Goal: Task Accomplishment & Management: Complete application form

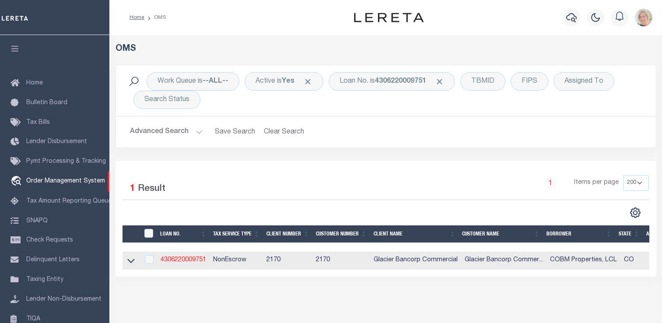
select select "200"
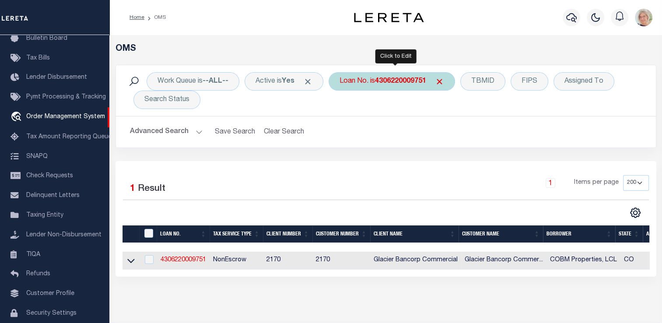
click at [388, 82] on b "4306220009751" at bounding box center [400, 81] width 51 height 7
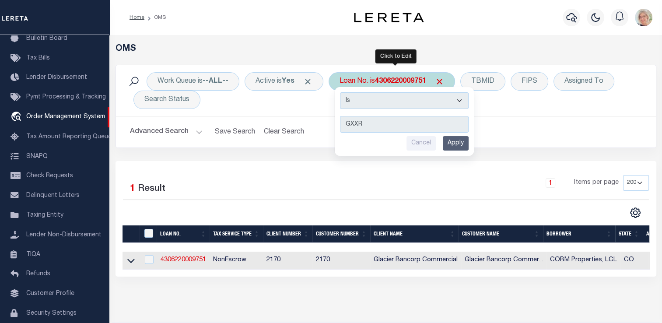
type input "GXXR"
click at [458, 145] on input "Apply" at bounding box center [455, 143] width 26 height 14
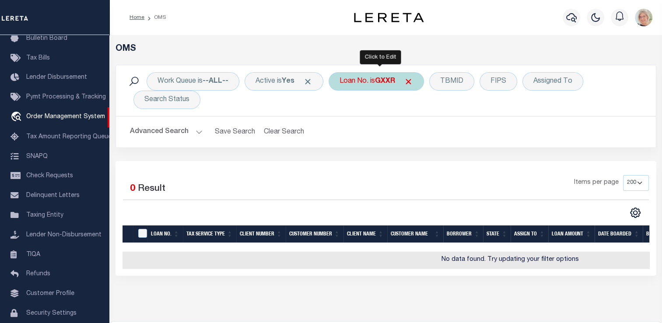
click at [376, 80] on div "Loan No. is GXXR" at bounding box center [375, 81] width 95 height 18
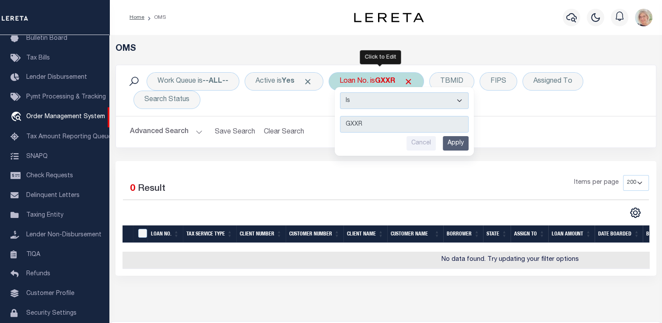
click at [366, 125] on input "GXXR" at bounding box center [404, 124] width 129 height 17
click at [366, 127] on input "GXXR" at bounding box center [404, 124] width 129 height 17
click at [462, 99] on select "Is Contains" at bounding box center [404, 100] width 129 height 17
select select "c"
click at [342, 92] on select "Is Contains" at bounding box center [404, 100] width 129 height 17
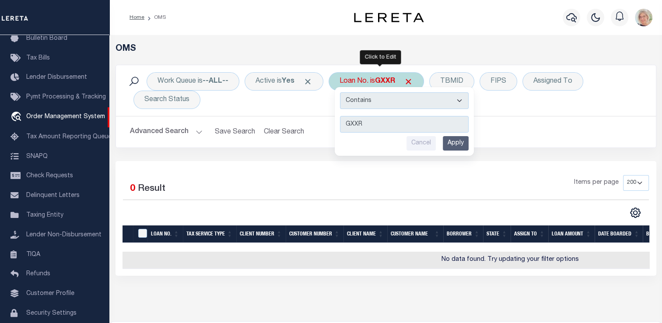
click at [465, 142] on input "Apply" at bounding box center [455, 143] width 26 height 14
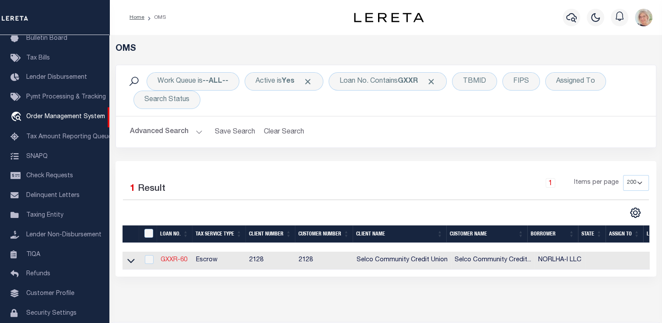
click at [173, 260] on link "GXXR-60" at bounding box center [173, 260] width 27 height 6
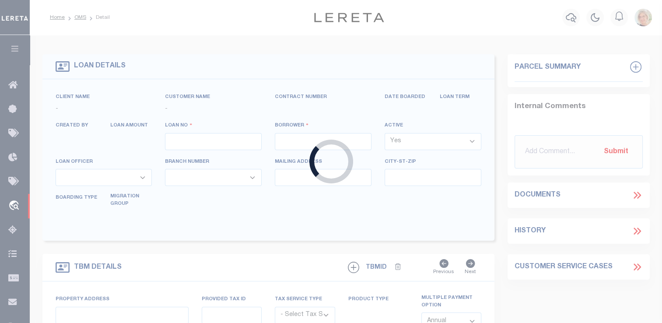
type input "GXXR-60"
type input "NORLHA-I LLC"
select select
type input "[DATE]"
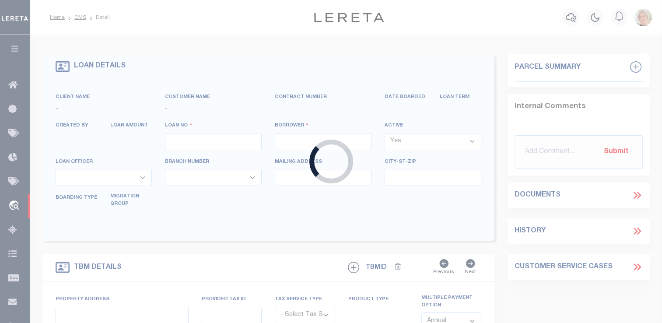
select select "10"
select select "Escrow"
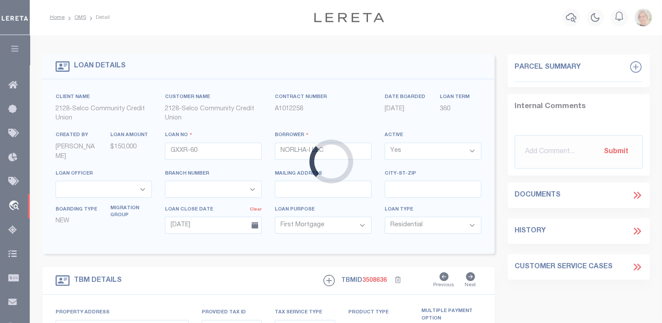
select select "8219"
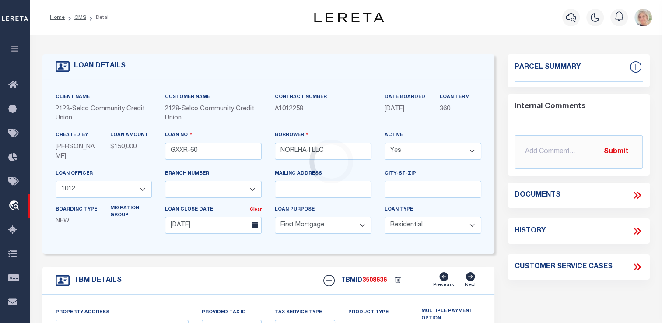
select select "2473"
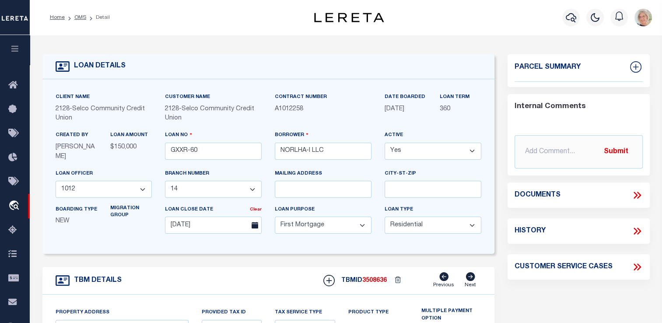
type input "[STREET_ADDRESS]"
select select
type input "[PERSON_NAME] OR 97401-2940"
type textarea "Lot 2, [GEOGRAPHIC_DATA], [GEOGRAPHIC_DATA], as platted and recorded in Book 25…"
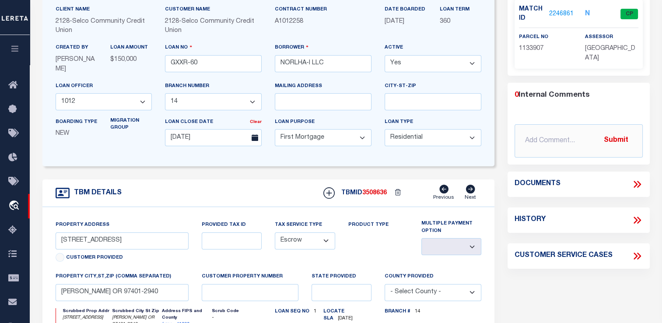
scroll to position [131, 0]
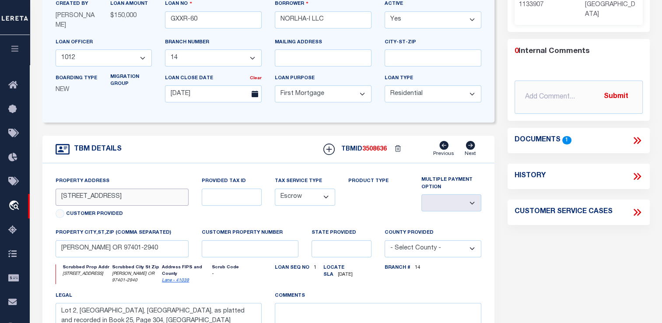
click at [121, 199] on input "[STREET_ADDRESS]" at bounding box center [122, 196] width 133 height 17
type input "1"
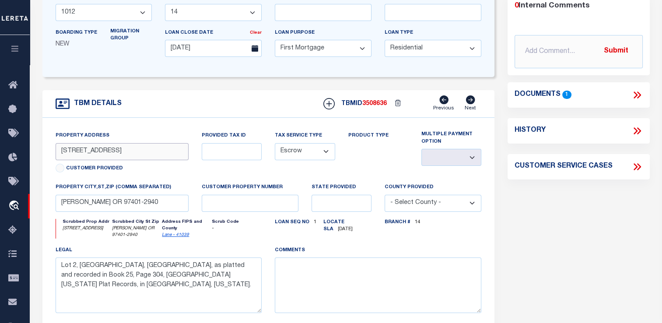
scroll to position [175, 0]
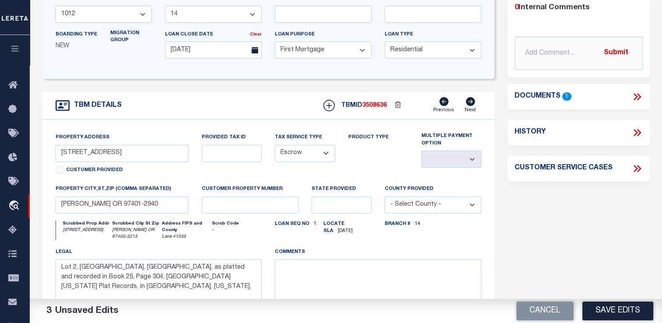
click at [624, 310] on button "Save Edits" at bounding box center [617, 310] width 71 height 19
type input "[STREET_ADDRESS]"
select select
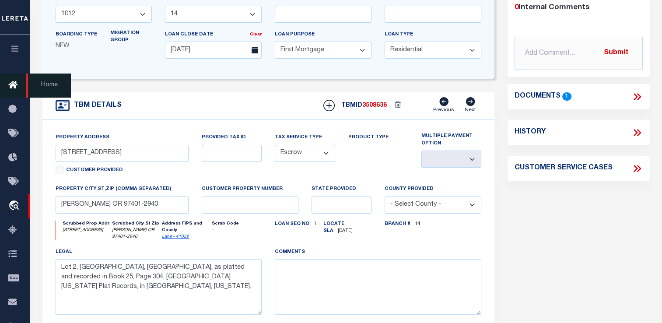
click at [12, 88] on icon at bounding box center [15, 85] width 14 height 11
